Goal: Task Accomplishment & Management: Manage account settings

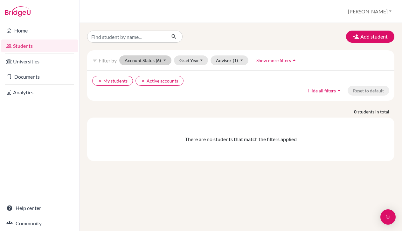
click at [142, 59] on button "Account Status (6)" at bounding box center [145, 60] width 52 height 10
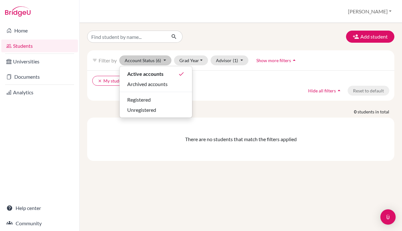
click at [142, 59] on button "Account Status (6)" at bounding box center [145, 60] width 52 height 10
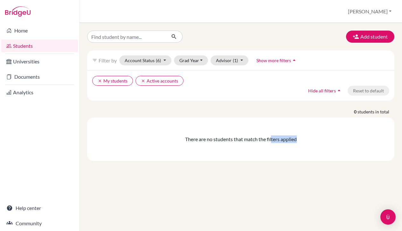
drag, startPoint x: 208, startPoint y: 143, endPoint x: 274, endPoint y: 140, distance: 65.6
click at [272, 140] on div "There are no students that match the filters applied" at bounding box center [240, 138] width 307 height 43
click at [274, 140] on div "There are no students that match the filters applied" at bounding box center [240, 139] width 297 height 8
click at [23, 47] on link "Students" at bounding box center [39, 45] width 77 height 13
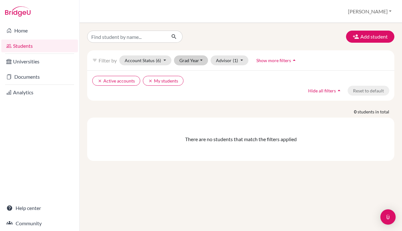
click at [189, 60] on button "Grad Year" at bounding box center [191, 60] width 34 height 10
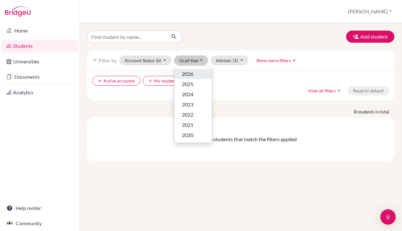
click at [194, 75] on div "2026" at bounding box center [193, 74] width 22 height 8
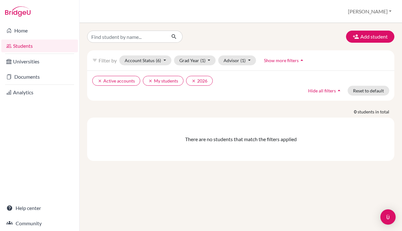
click at [198, 66] on div "filter_list Filter by Account Status (6) Active accounts done Archived accounts…" at bounding box center [240, 60] width 307 height 20
click at [197, 61] on button "Grad Year (1)" at bounding box center [195, 60] width 42 height 10
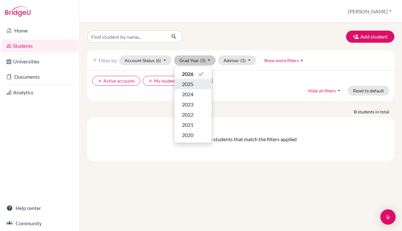
click at [195, 81] on div "2025" at bounding box center [193, 84] width 22 height 8
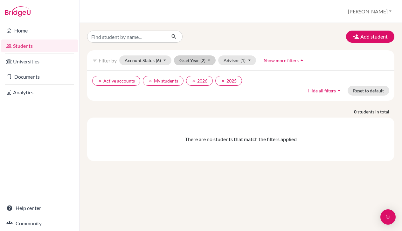
click at [196, 57] on button "Grad Year (2)" at bounding box center [195, 60] width 42 height 10
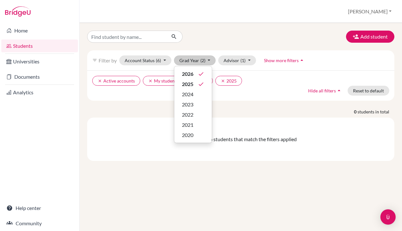
click at [266, 107] on div "Add student filter_list Filter by Account Status (6) Active accounts done Archi…" at bounding box center [240, 96] width 307 height 130
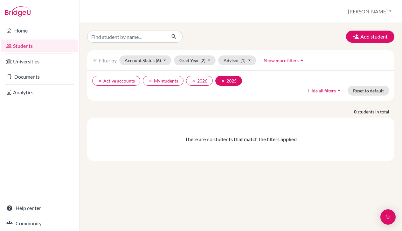
click at [221, 81] on icon "clear" at bounding box center [223, 81] width 4 height 4
click at [98, 79] on icon "clear" at bounding box center [100, 81] width 4 height 4
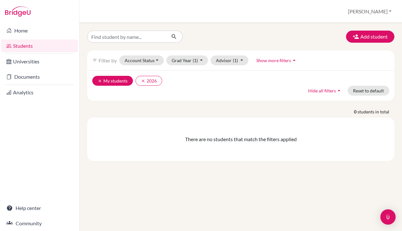
click at [98, 81] on icon "clear" at bounding box center [100, 81] width 4 height 4
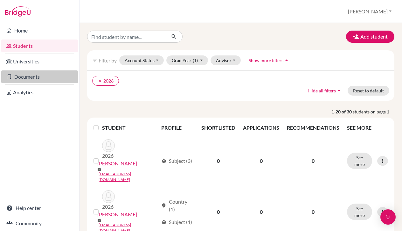
click at [39, 77] on link "Documents" at bounding box center [39, 76] width 77 height 13
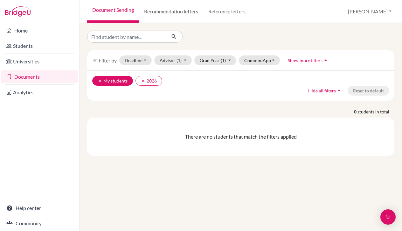
click at [99, 80] on icon "clear" at bounding box center [100, 81] width 4 height 4
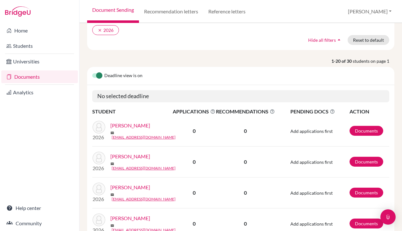
scroll to position [52, 0]
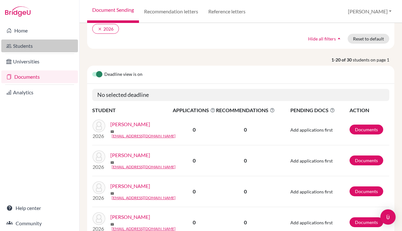
click at [20, 48] on link "Students" at bounding box center [39, 45] width 77 height 13
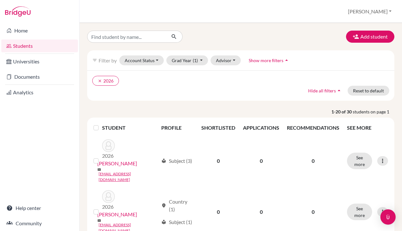
click at [101, 124] on label at bounding box center [101, 124] width 0 height 0
click at [0, 0] on input "checkbox" at bounding box center [0, 0] width 0 height 0
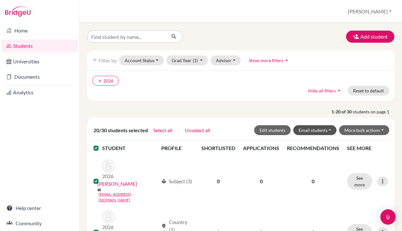
click at [327, 131] on button "Email students" at bounding box center [315, 130] width 44 height 10
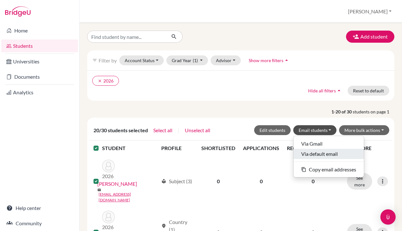
click at [317, 151] on button "Via default email" at bounding box center [329, 154] width 70 height 10
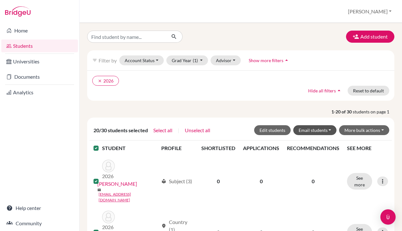
click at [316, 132] on button "Email students" at bounding box center [315, 130] width 44 height 10
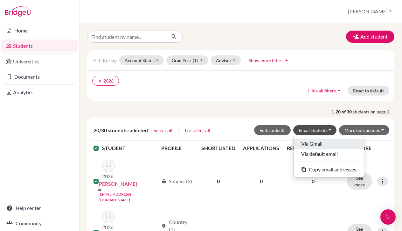
click at [314, 144] on button "Via Gmail" at bounding box center [329, 143] width 70 height 10
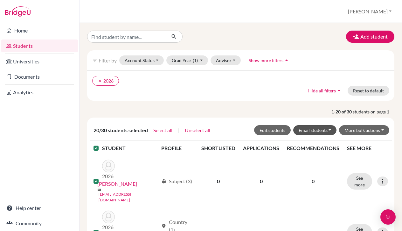
click at [311, 130] on button "Email students" at bounding box center [315, 130] width 44 height 10
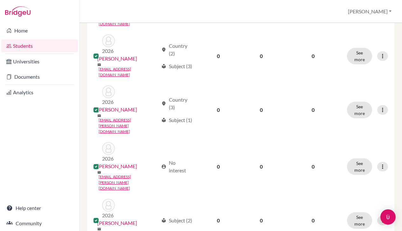
scroll to position [741, 0]
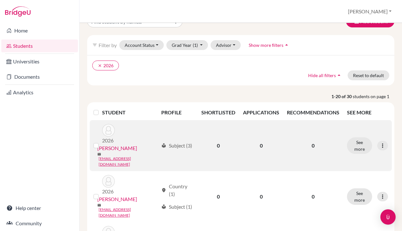
scroll to position [20, 0]
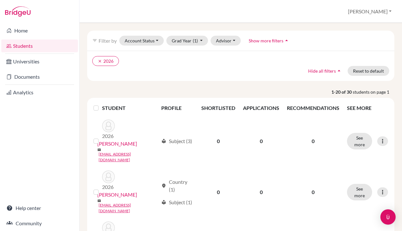
click at [101, 104] on label at bounding box center [101, 104] width 0 height 0
click at [0, 0] on input "checkbox" at bounding box center [0, 0] width 0 height 0
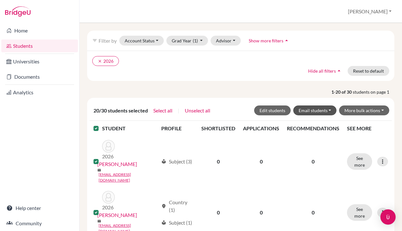
click at [332, 111] on button "Email students" at bounding box center [315, 110] width 44 height 10
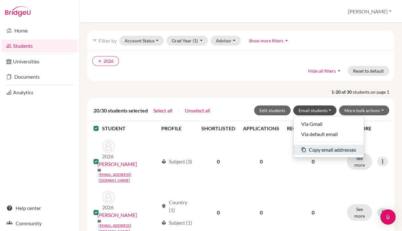
click at [324, 151] on button "content_copy Copy email addresses" at bounding box center [329, 149] width 70 height 10
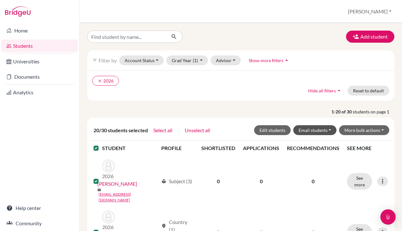
scroll to position [0, 0]
click at [331, 127] on button "Email students" at bounding box center [315, 130] width 44 height 10
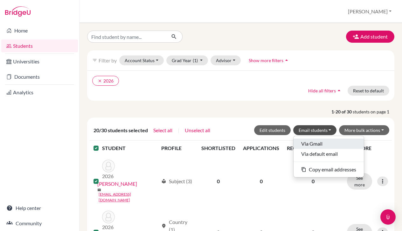
click at [313, 144] on button "Via Gmail" at bounding box center [329, 143] width 70 height 10
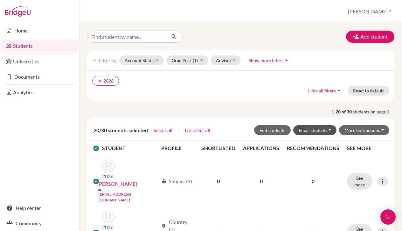
click at [307, 128] on button "Email students" at bounding box center [315, 130] width 44 height 10
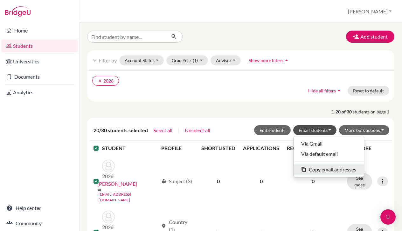
click at [311, 169] on button "content_copy Copy email addresses" at bounding box center [329, 169] width 70 height 10
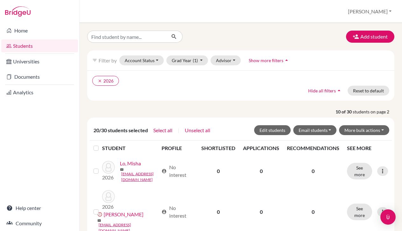
click at [28, 46] on link "Students" at bounding box center [39, 45] width 77 height 13
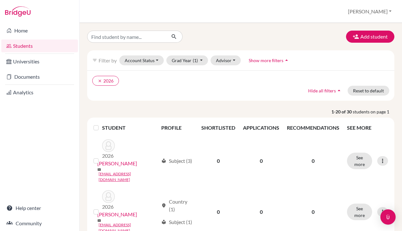
click at [101, 124] on label at bounding box center [101, 124] width 0 height 0
click at [0, 0] on input "checkbox" at bounding box center [0, 0] width 0 height 0
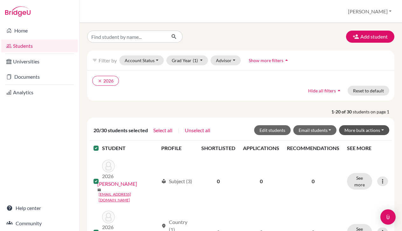
click at [376, 129] on button "More bulk actions" at bounding box center [364, 130] width 50 height 10
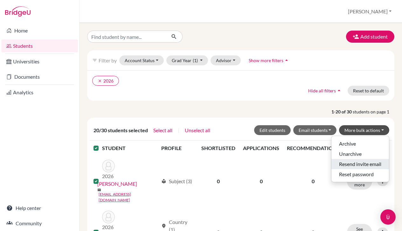
click at [353, 162] on button "Resend invite email" at bounding box center [361, 164] width 58 height 10
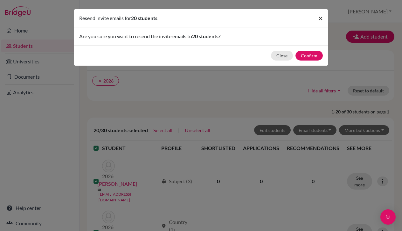
click at [319, 18] on span "×" at bounding box center [321, 17] width 4 height 9
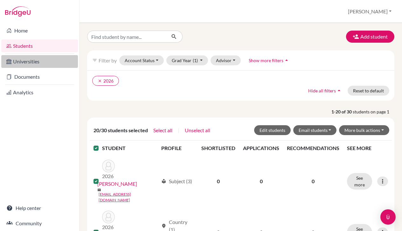
click at [33, 60] on link "Universities" at bounding box center [39, 61] width 77 height 13
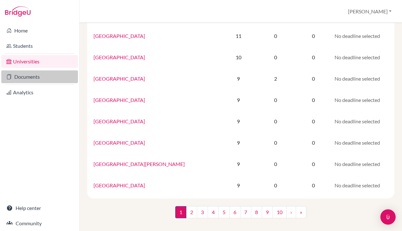
scroll to position [416, 0]
click at [29, 75] on link "Documents" at bounding box center [39, 76] width 77 height 13
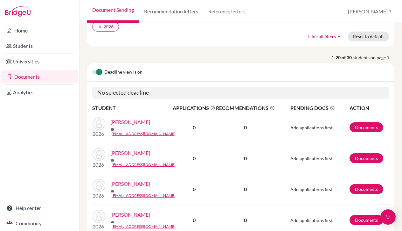
scroll to position [54, 0]
click at [368, 126] on link "Documents" at bounding box center [367, 127] width 34 height 10
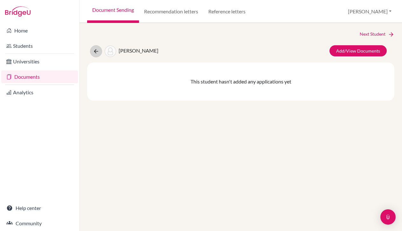
click at [95, 49] on icon at bounding box center [96, 51] width 6 height 6
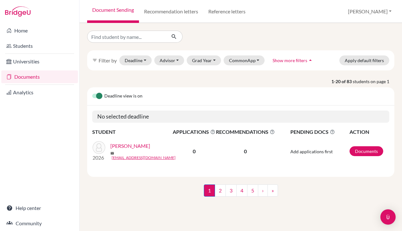
click at [42, 74] on link "Documents" at bounding box center [39, 76] width 77 height 13
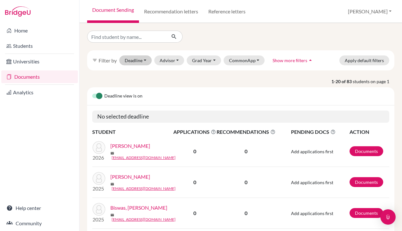
click at [141, 62] on button "Deadline - Select a date range Or double click for a single date selection [DAT…" at bounding box center [135, 60] width 32 height 10
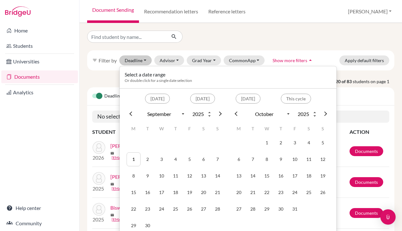
click at [141, 62] on button "Deadline - Select a date range Or double click for a single date selection [DAT…" at bounding box center [135, 60] width 32 height 10
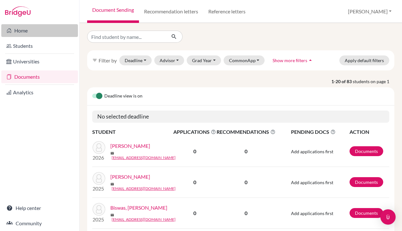
click at [23, 30] on link "Home" at bounding box center [39, 30] width 77 height 13
